Goal: Use online tool/utility: Utilize a website feature to perform a specific function

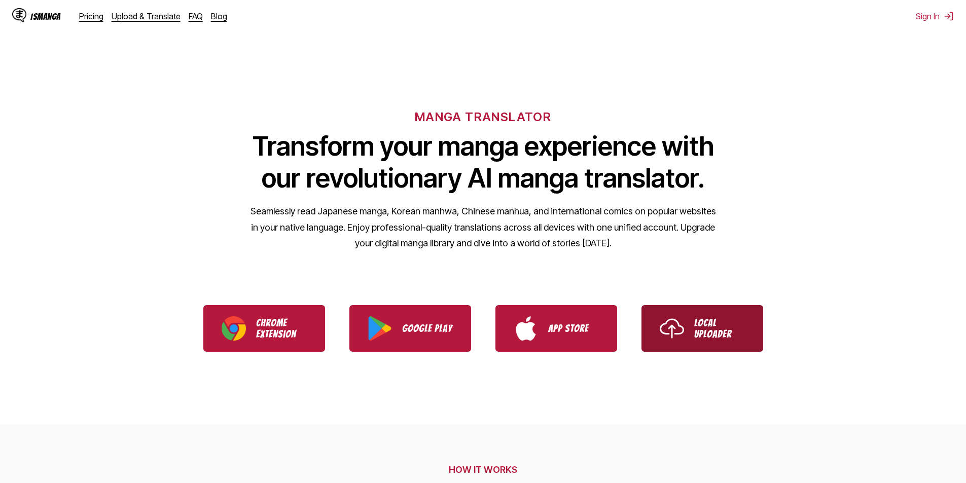
click at [689, 324] on link "Local Uploader" at bounding box center [703, 328] width 122 height 47
click at [682, 325] on img "Use IsManga Local Uploader" at bounding box center [672, 328] width 24 height 24
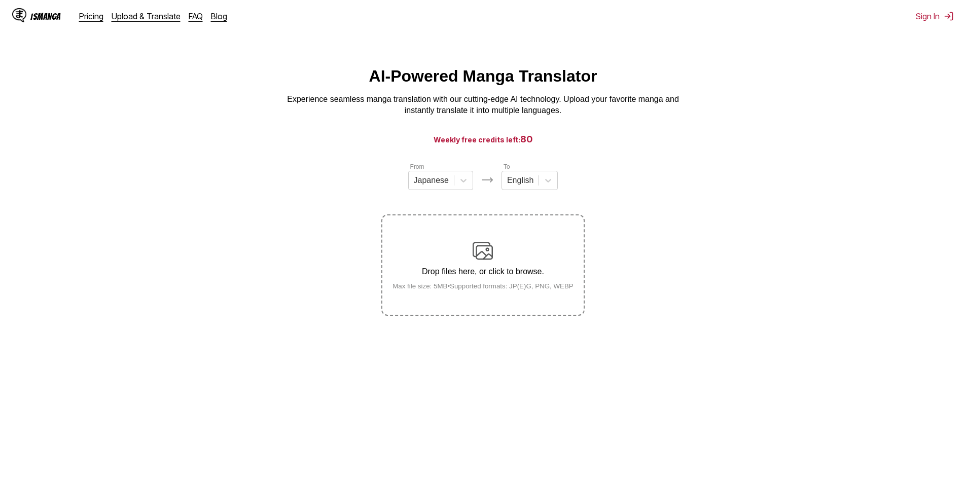
click at [499, 269] on p "Drop files here, or click to browse." at bounding box center [482, 271] width 197 height 9
click at [0, 0] on input "Drop files here, or click to browse. Max file size: 5MB • Supported formats: JP…" at bounding box center [0, 0] width 0 height 0
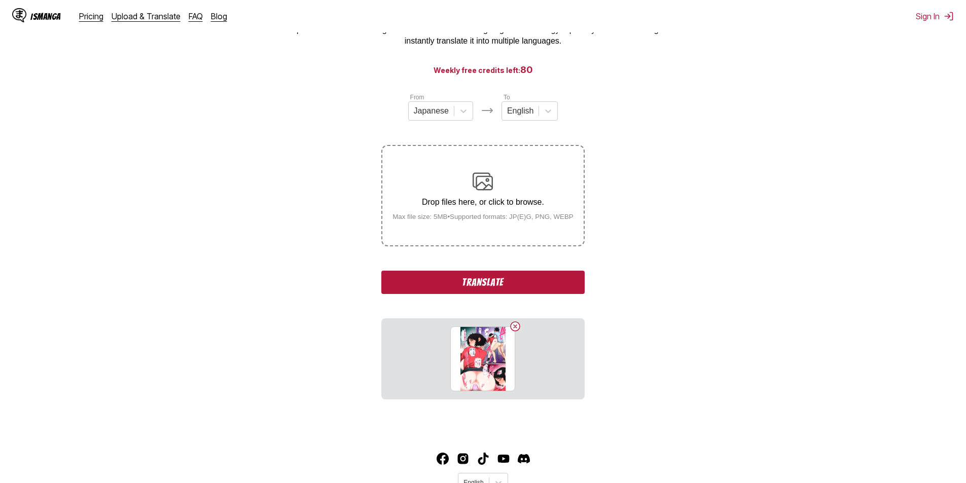
scroll to position [101, 0]
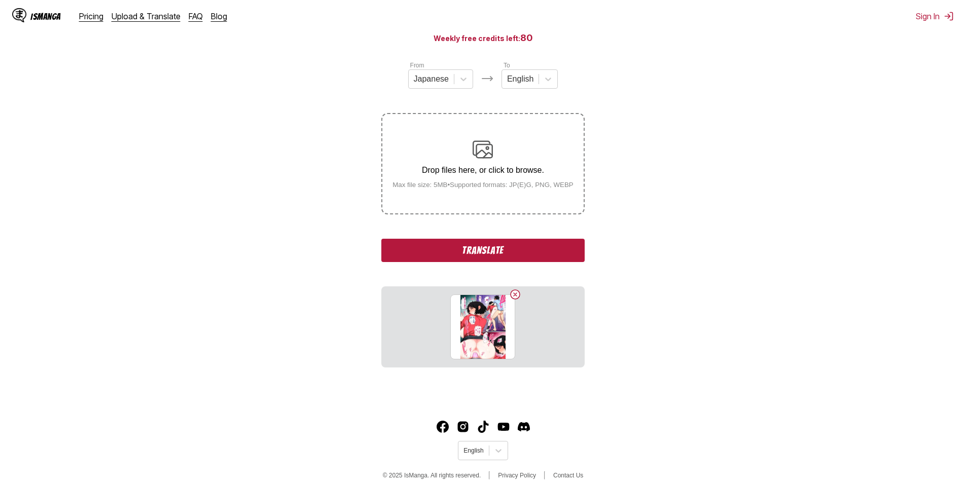
click at [499, 246] on button "Translate" at bounding box center [482, 250] width 203 height 23
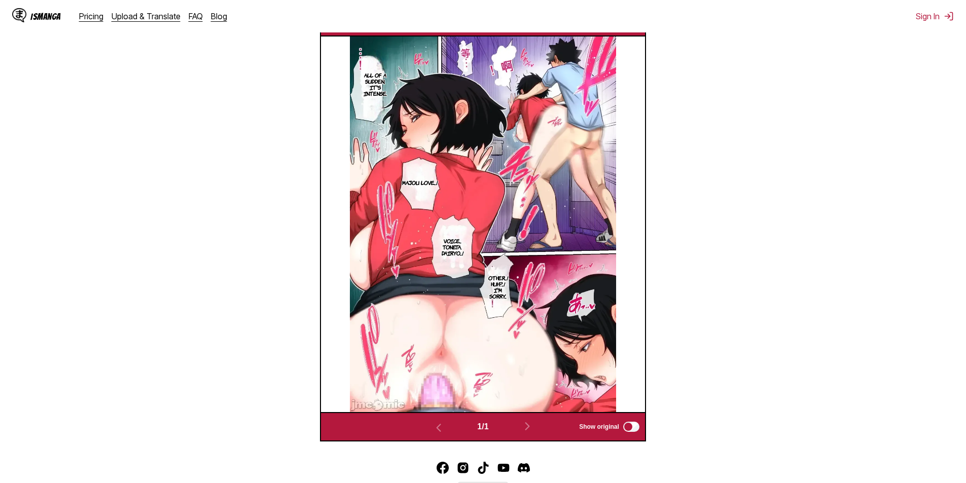
scroll to position [185, 0]
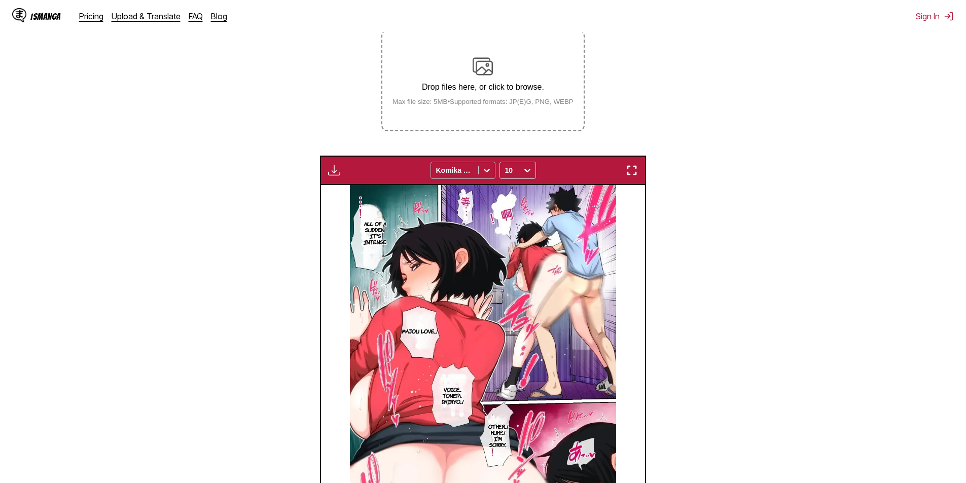
click at [481, 171] on div at bounding box center [487, 170] width 16 height 16
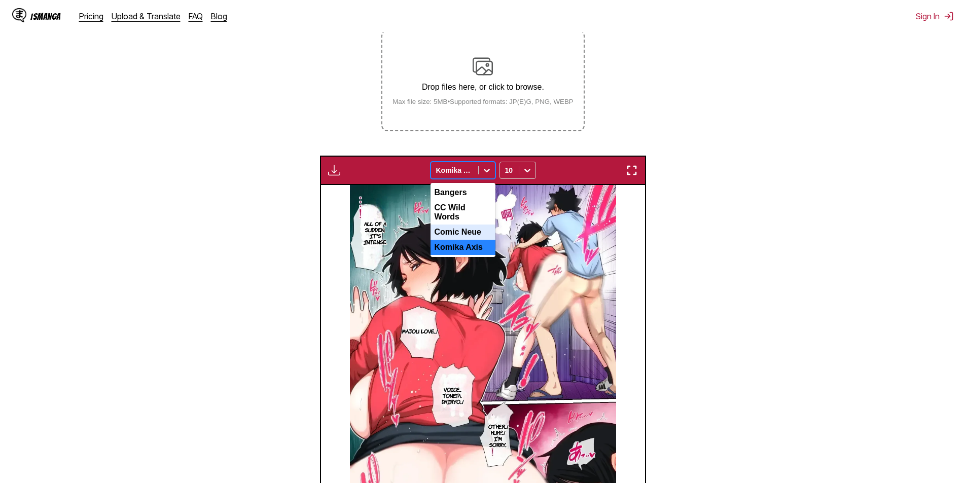
click at [464, 228] on div "Comic Neue" at bounding box center [463, 232] width 65 height 15
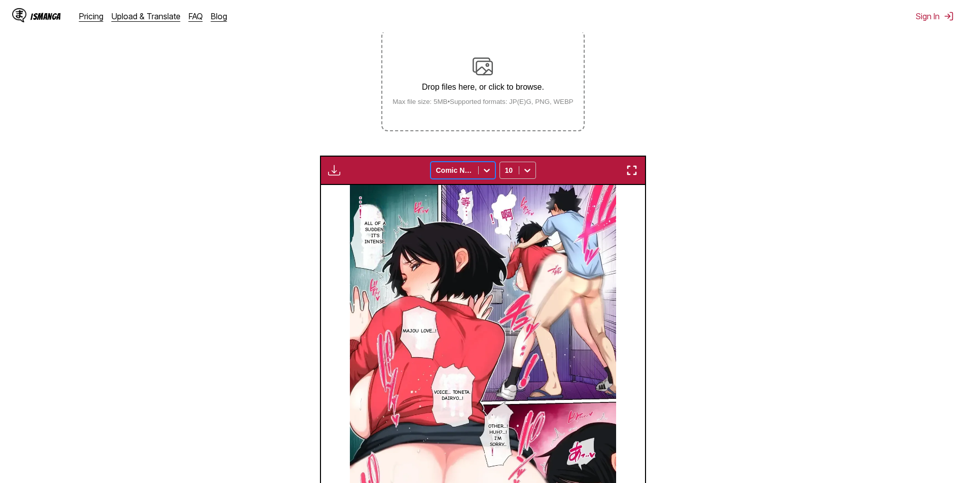
click at [459, 160] on div "Available for premium users only option Comic Neue, selected. Comic Neue 10" at bounding box center [483, 170] width 326 height 29
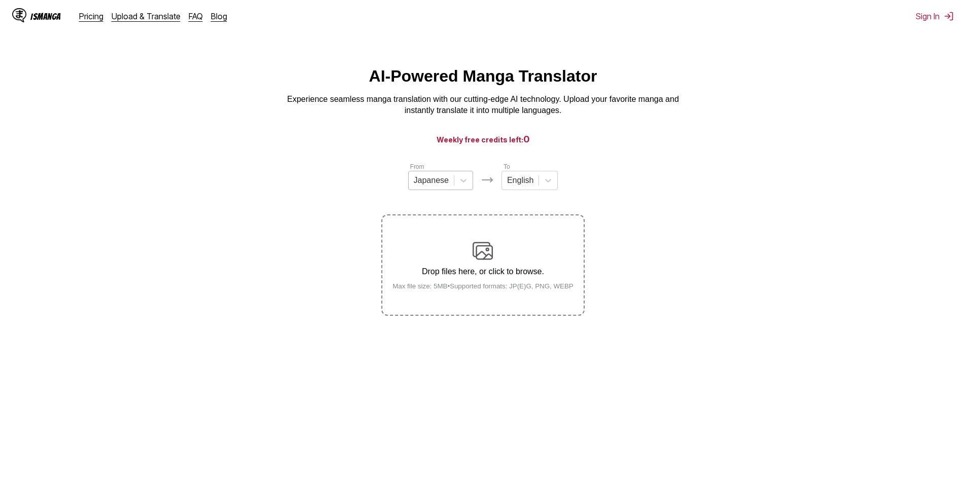
click at [433, 177] on div "Japanese" at bounding box center [431, 180] width 45 height 15
click at [667, 231] on section "From 4 results available. Use Up and Down to choose options, press Enter to sel…" at bounding box center [483, 239] width 950 height 154
